Goal: Task Accomplishment & Management: Use online tool/utility

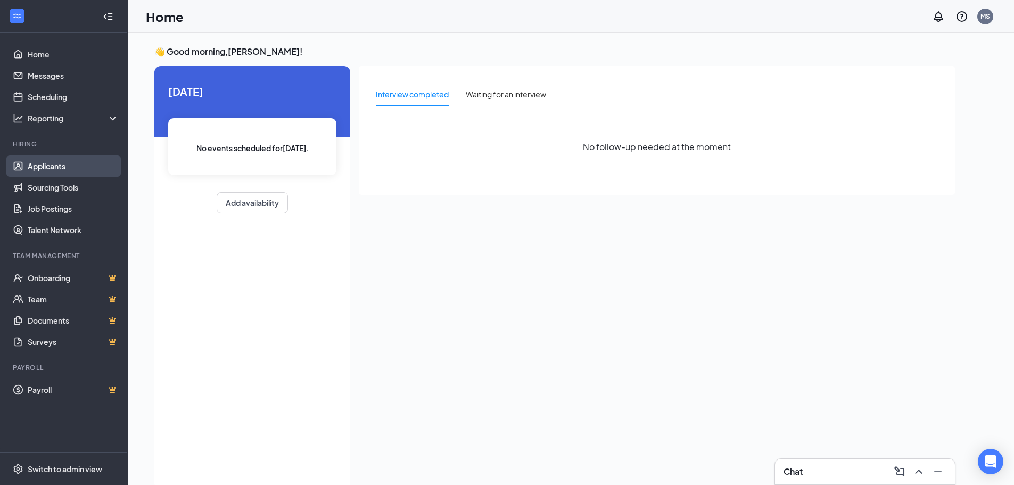
click at [47, 169] on link "Applicants" at bounding box center [73, 165] width 91 height 21
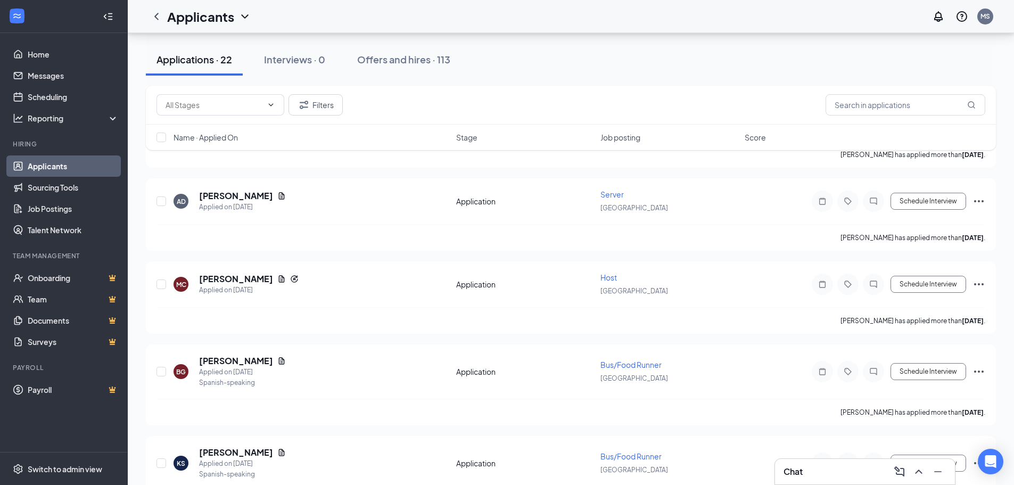
scroll to position [1012, 0]
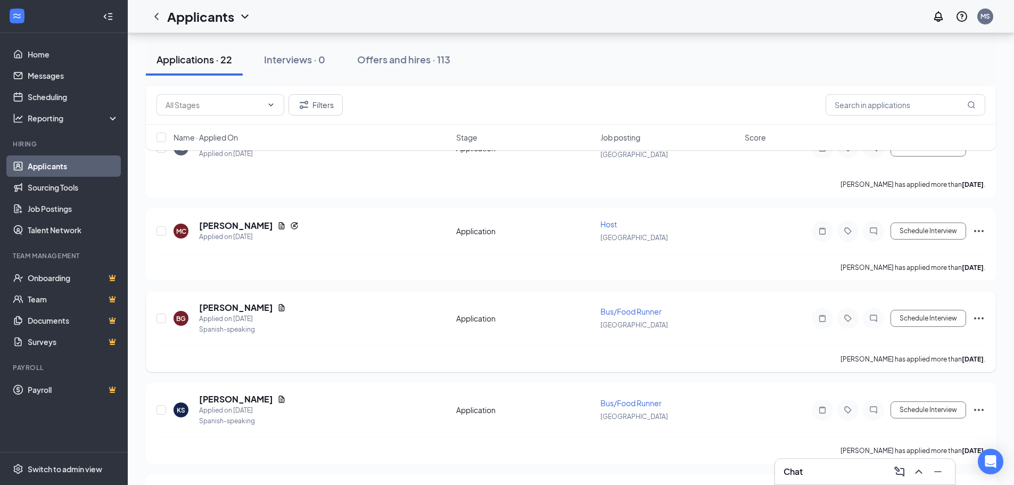
click at [423, 330] on div "BG [PERSON_NAME] Applied on [DATE] Spanish-speaking" at bounding box center [312, 318] width 276 height 33
click at [165, 321] on input "checkbox" at bounding box center [162, 319] width 10 height 10
checkbox input "true"
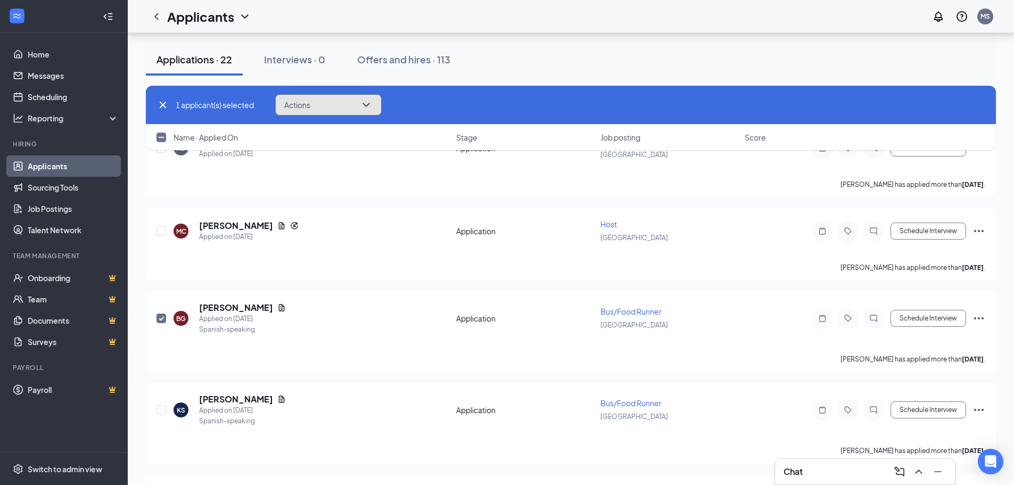
click at [356, 102] on button "Actions" at bounding box center [328, 104] width 106 height 21
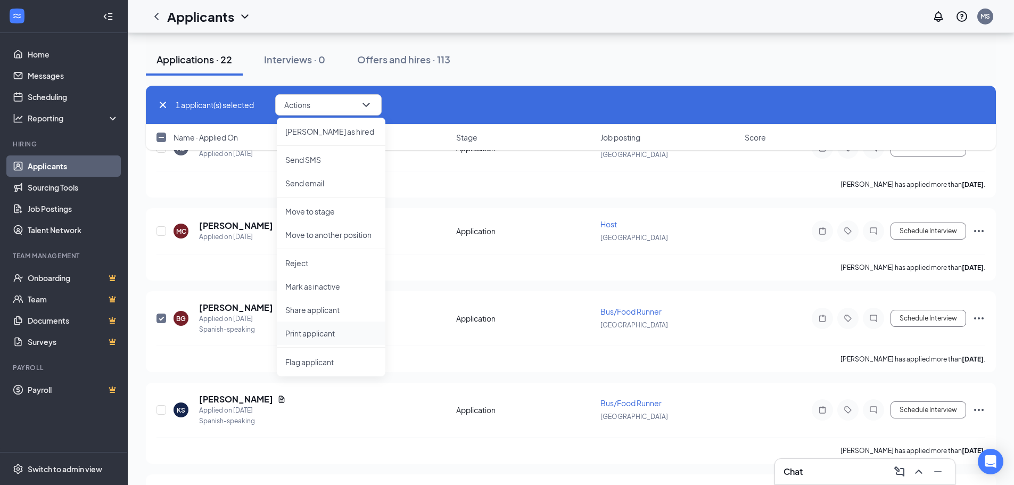
click at [341, 336] on p "Print applicant" at bounding box center [331, 333] width 92 height 11
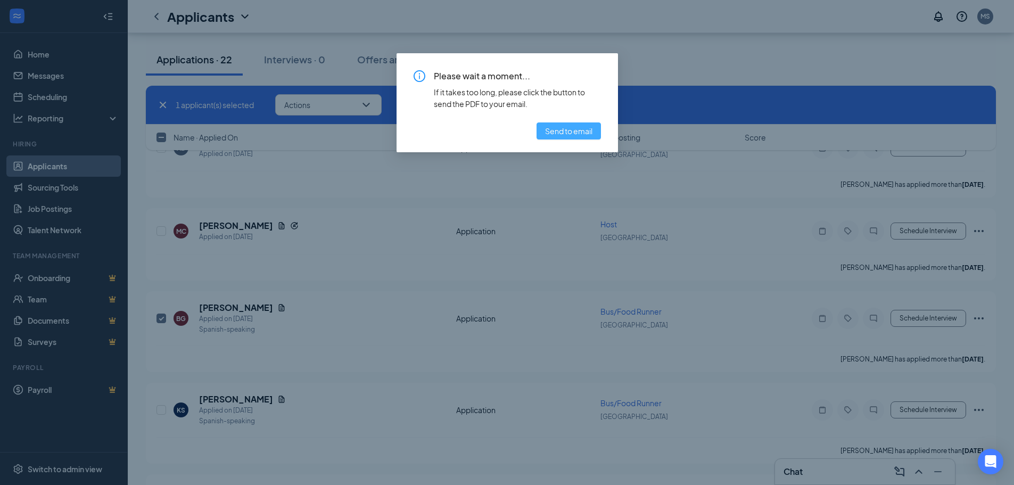
click at [564, 135] on span "Send to email" at bounding box center [568, 131] width 47 height 12
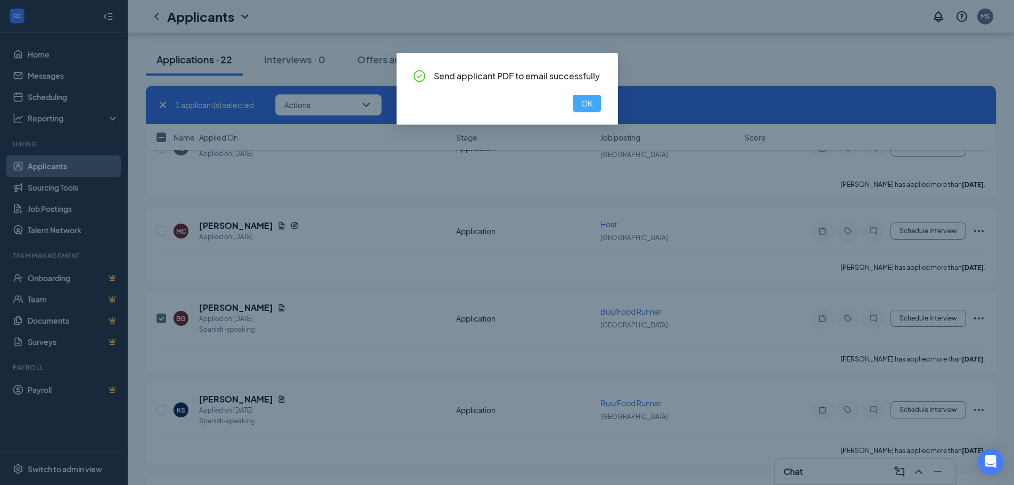
click at [588, 106] on span "OK" at bounding box center [586, 103] width 11 height 12
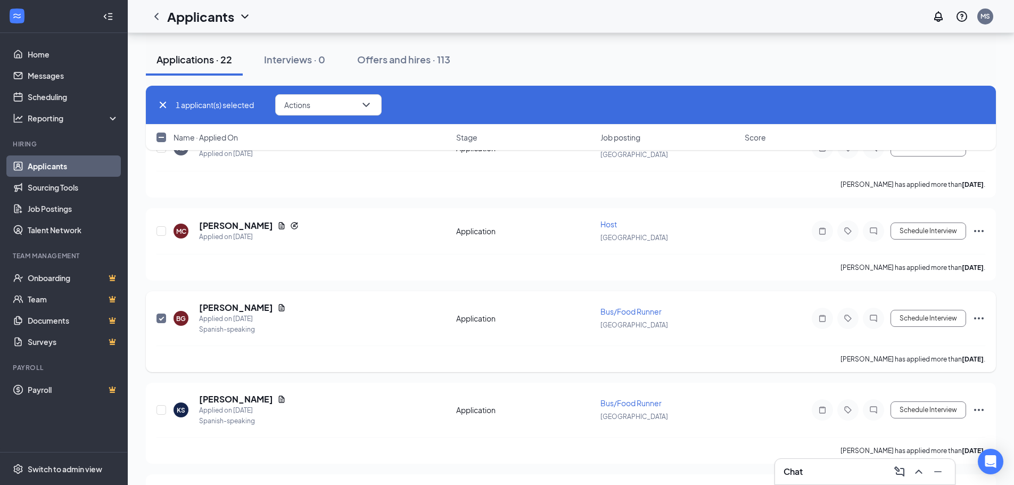
click at [397, 332] on div "BG [PERSON_NAME] Applied on [DATE] Spanish-speaking" at bounding box center [312, 318] width 276 height 33
click at [983, 322] on icon "Ellipses" at bounding box center [979, 318] width 13 height 13
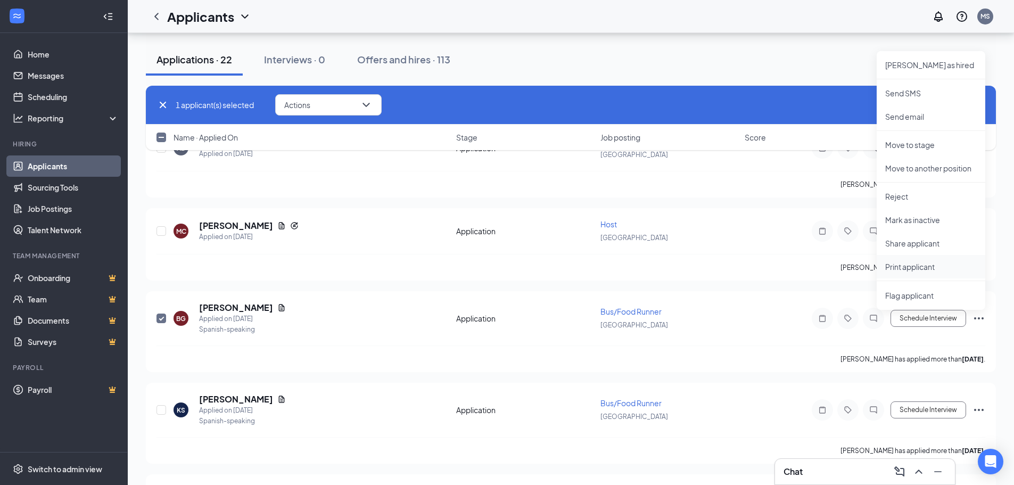
click at [930, 268] on p "Print applicant" at bounding box center [931, 266] width 92 height 11
